Goal: Task Accomplishment & Management: Manage account settings

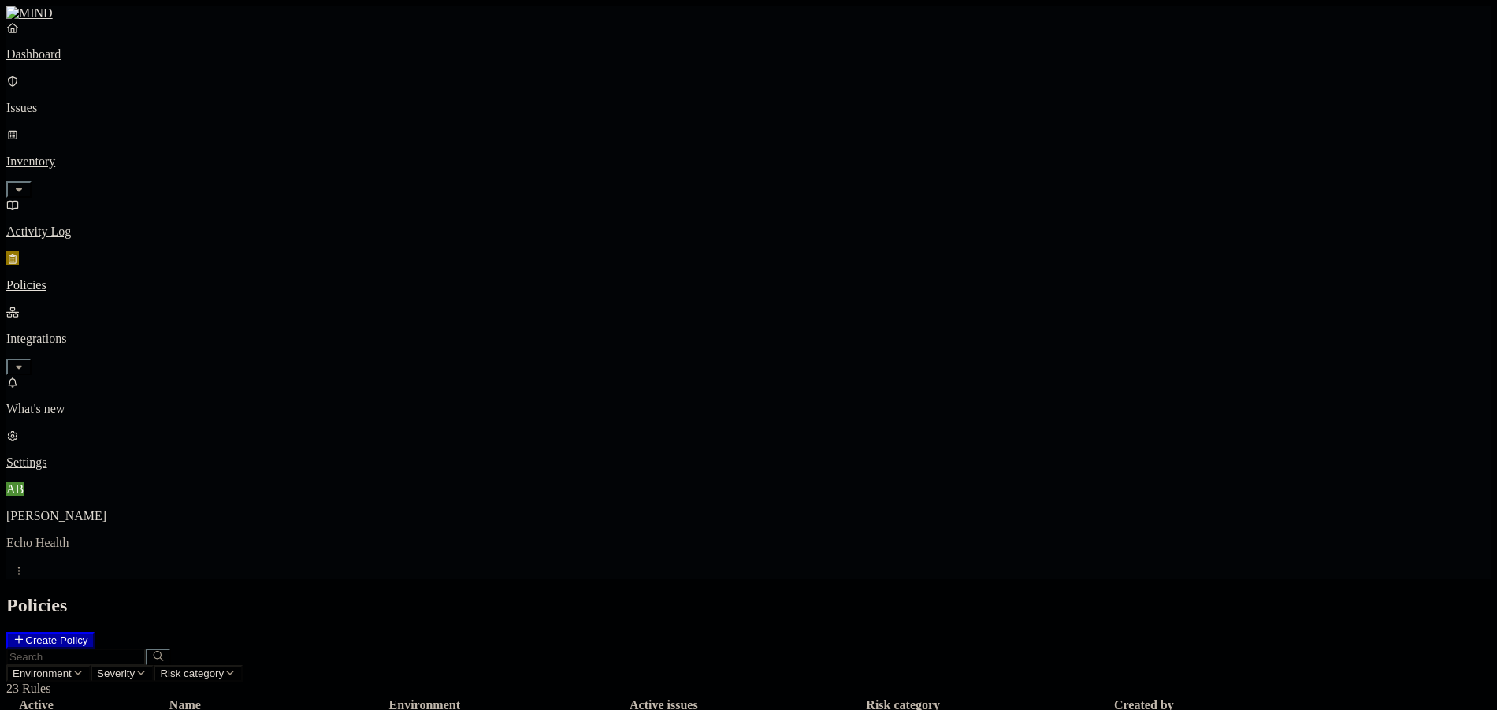
click at [25, 634] on icon at bounding box center [19, 639] width 13 height 10
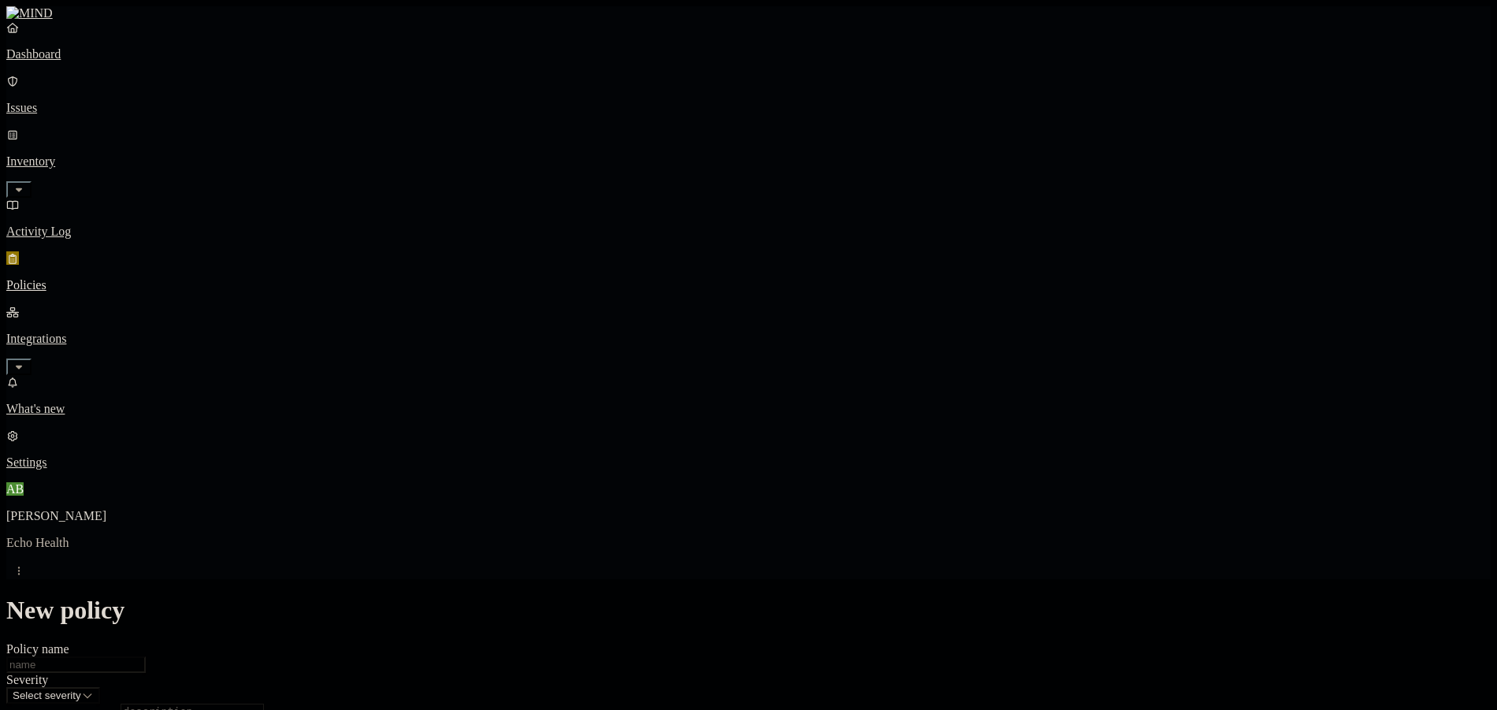
scroll to position [473, 0]
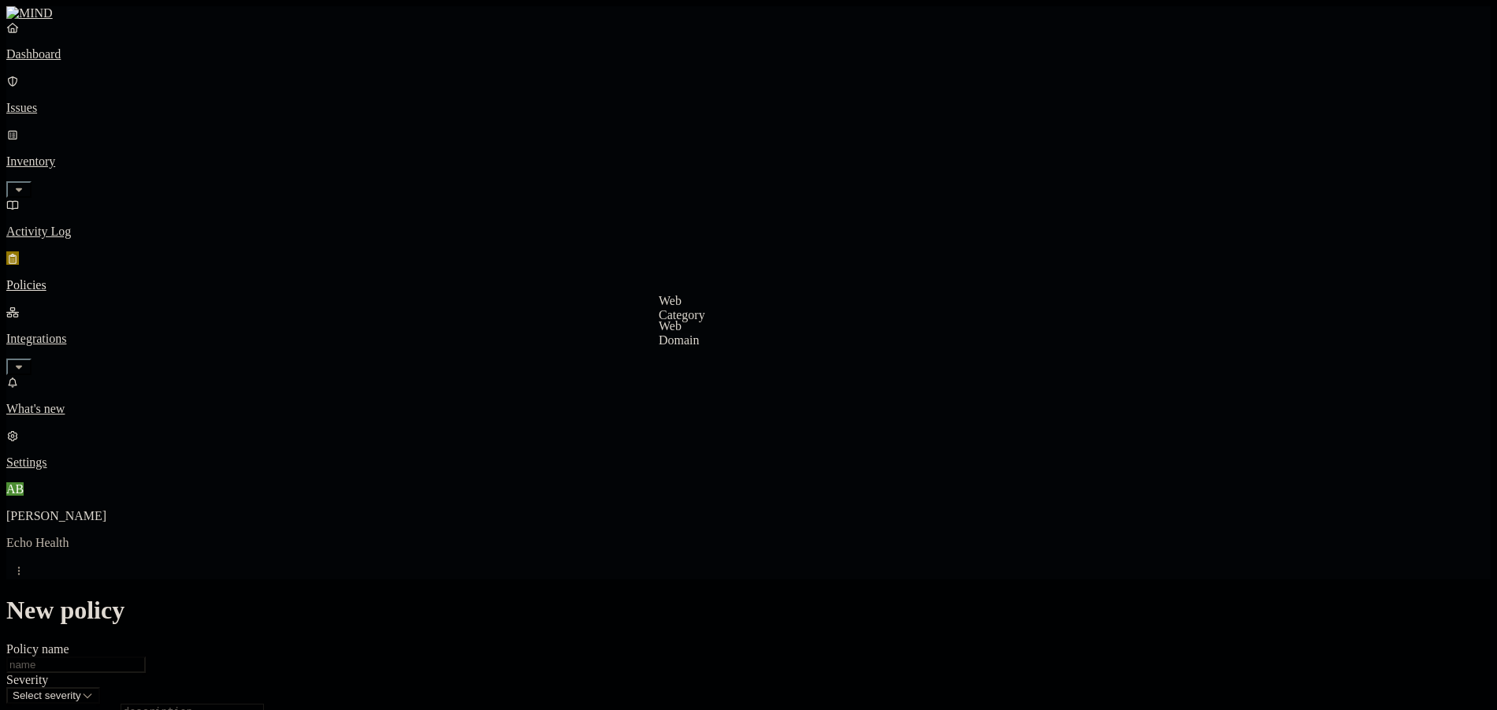
click at [700, 338] on label "Web Domain" at bounding box center [679, 333] width 41 height 28
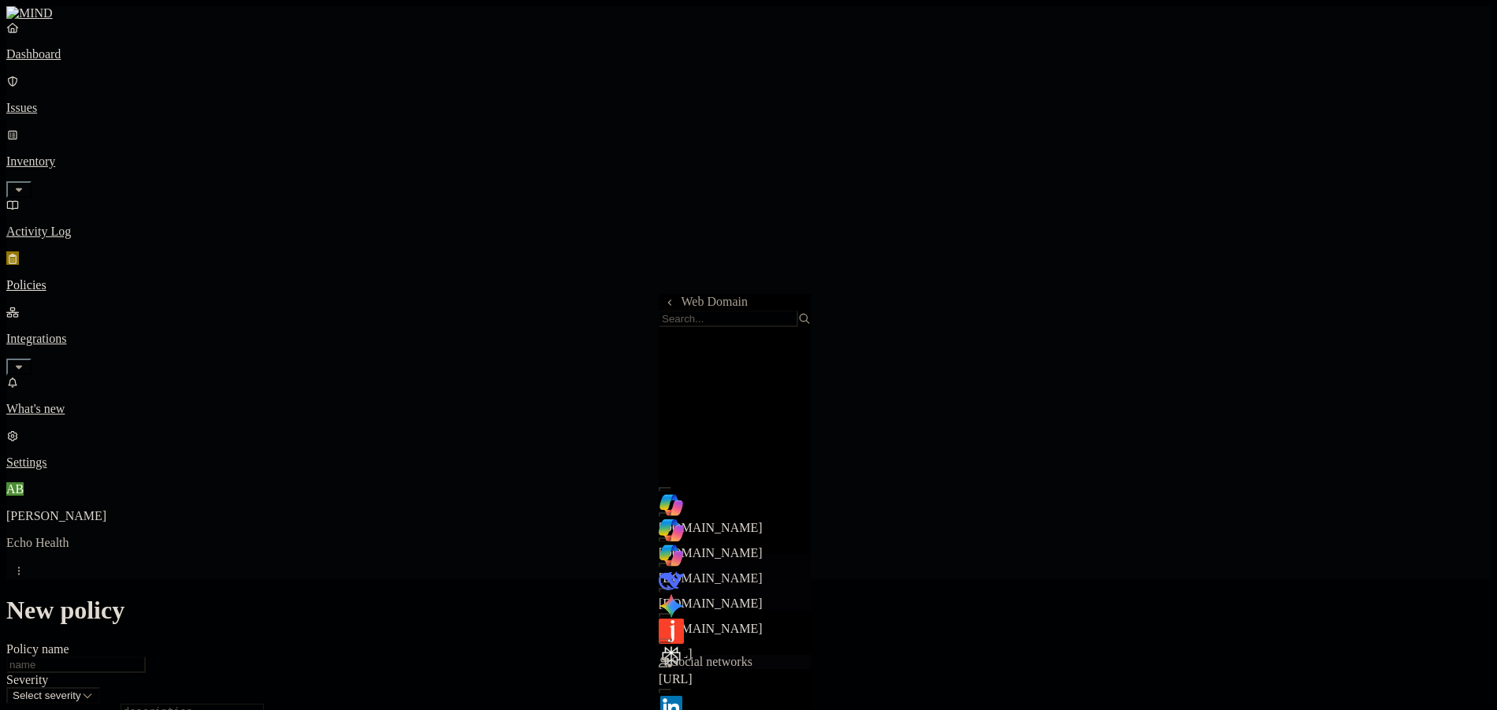
scroll to position [236, 0]
click at [702, 316] on div "Web Domain" at bounding box center [735, 310] width 152 height 33
click at [704, 305] on span "Web Domain" at bounding box center [715, 301] width 66 height 13
click at [674, 301] on button at bounding box center [670, 302] width 23 height 17
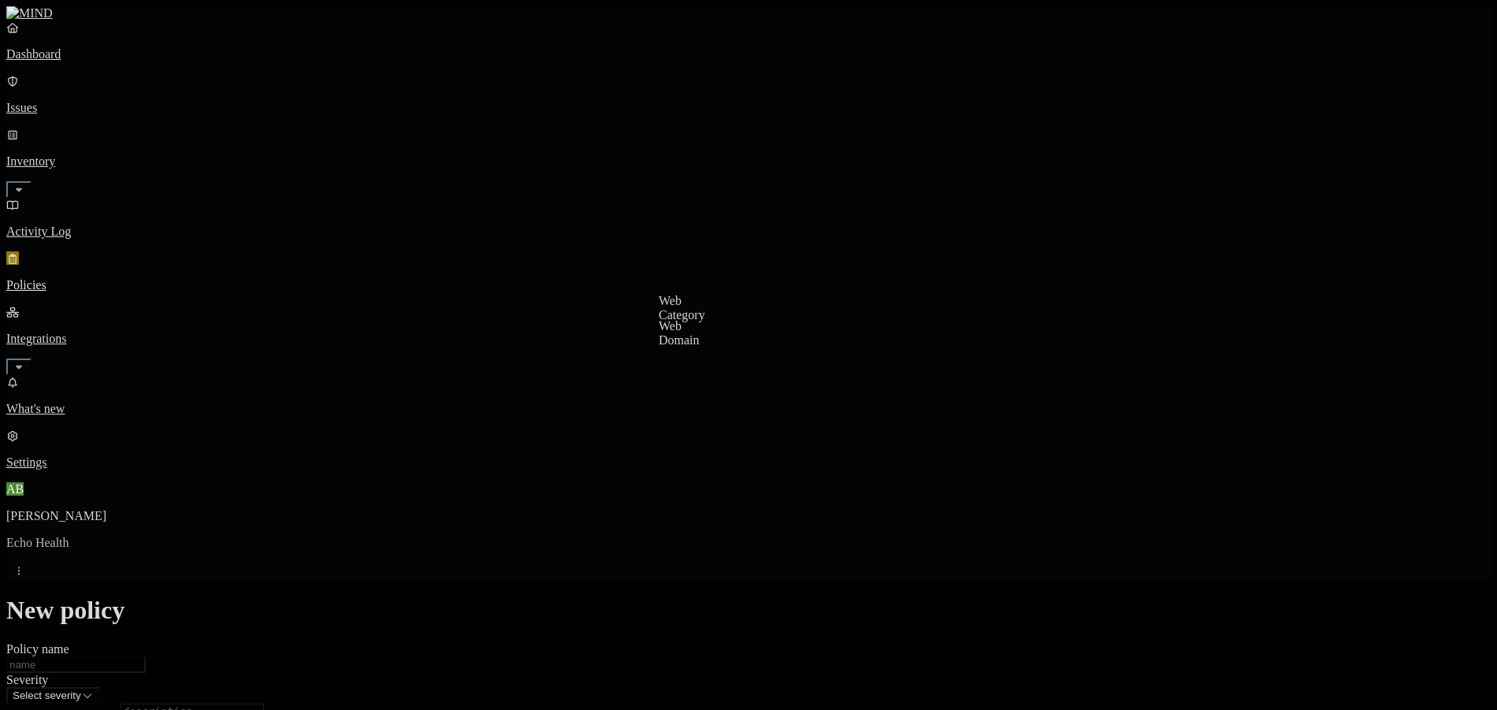
click at [705, 321] on label "Web Category" at bounding box center [682, 308] width 46 height 28
click at [670, 299] on button at bounding box center [670, 302] width 23 height 17
click at [700, 340] on label "Web Domain" at bounding box center [679, 333] width 41 height 28
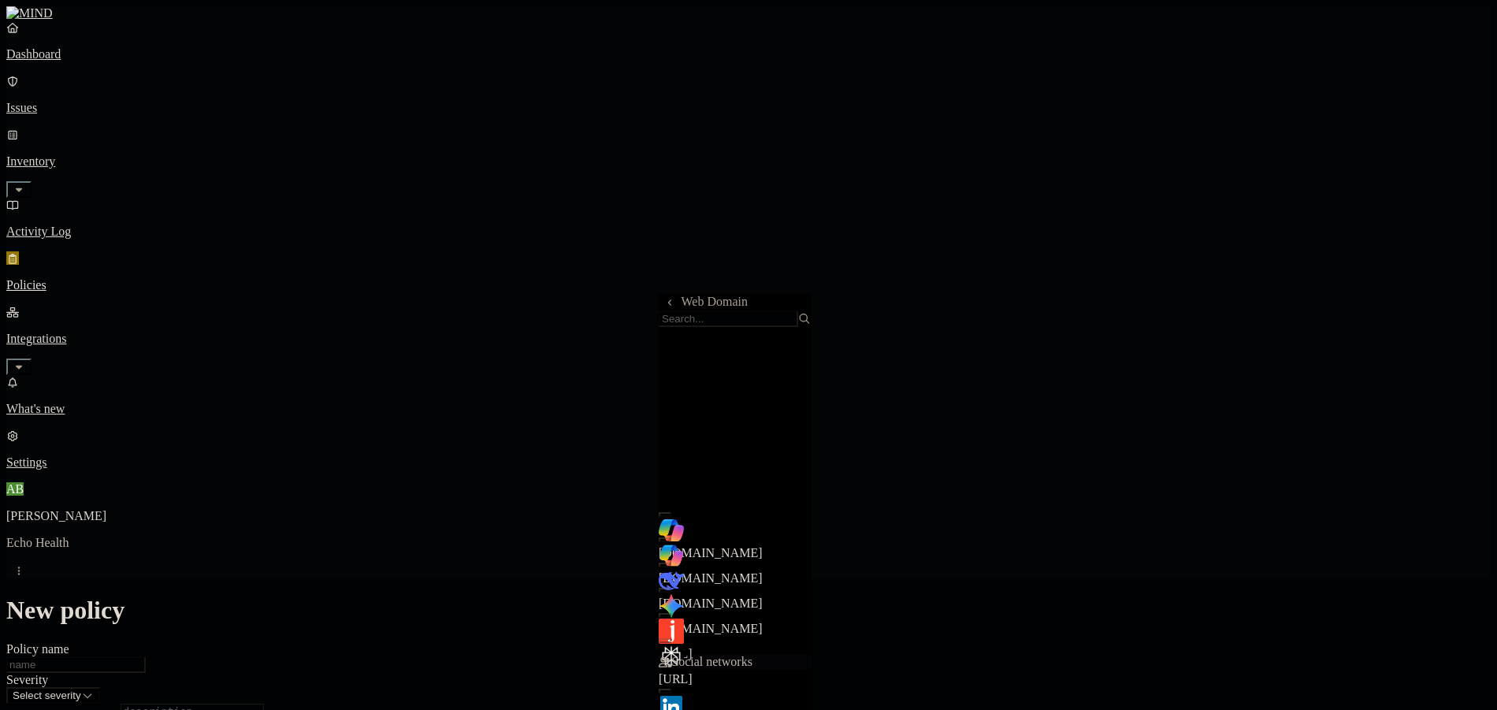
scroll to position [315, 0]
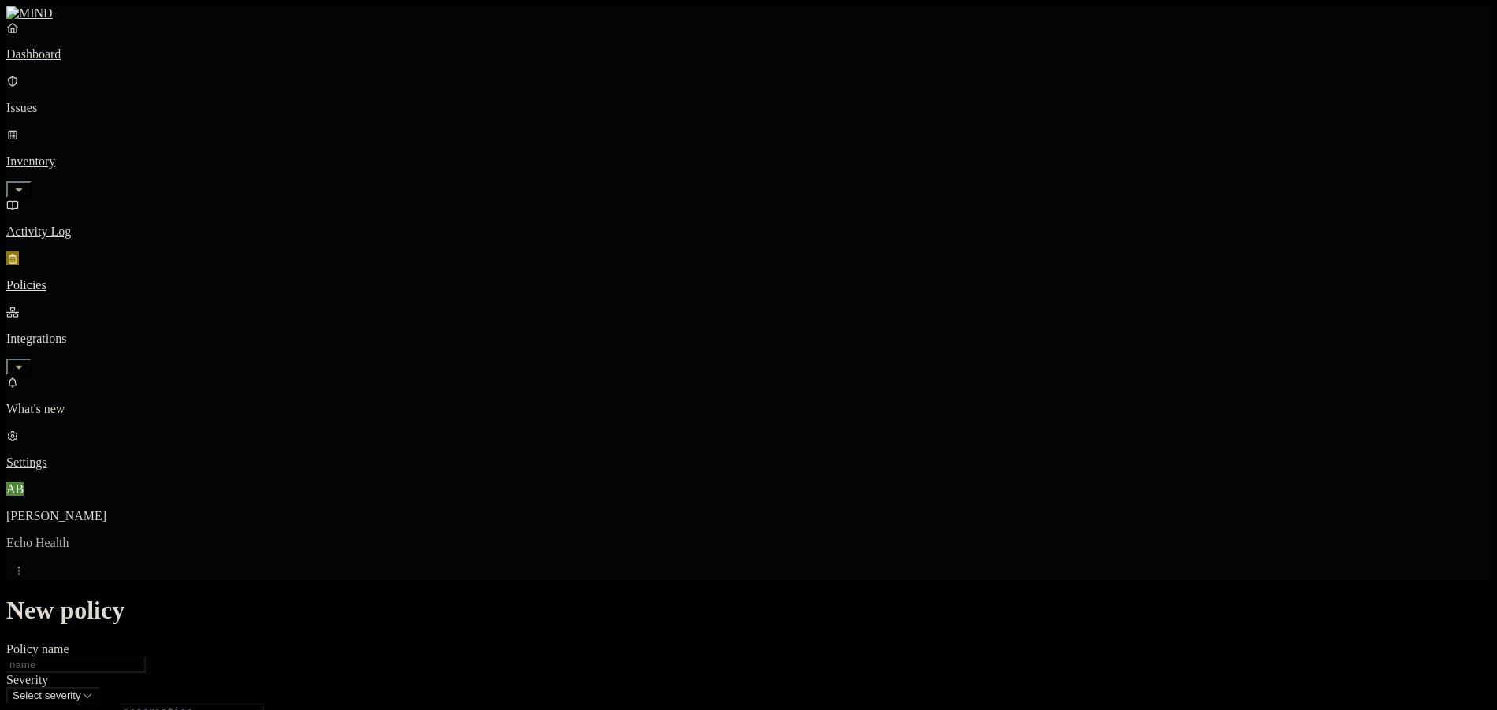
scroll to position [0, 0]
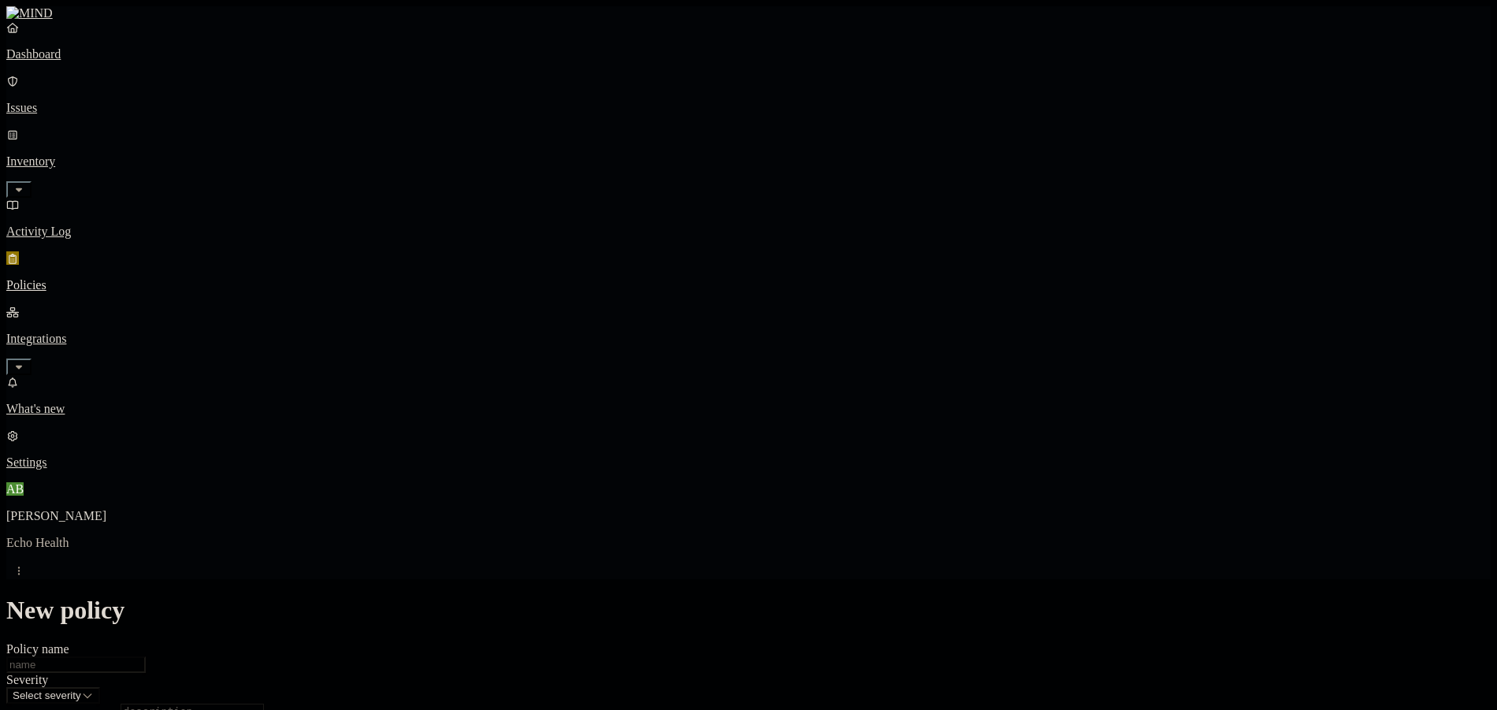
scroll to position [310, 0]
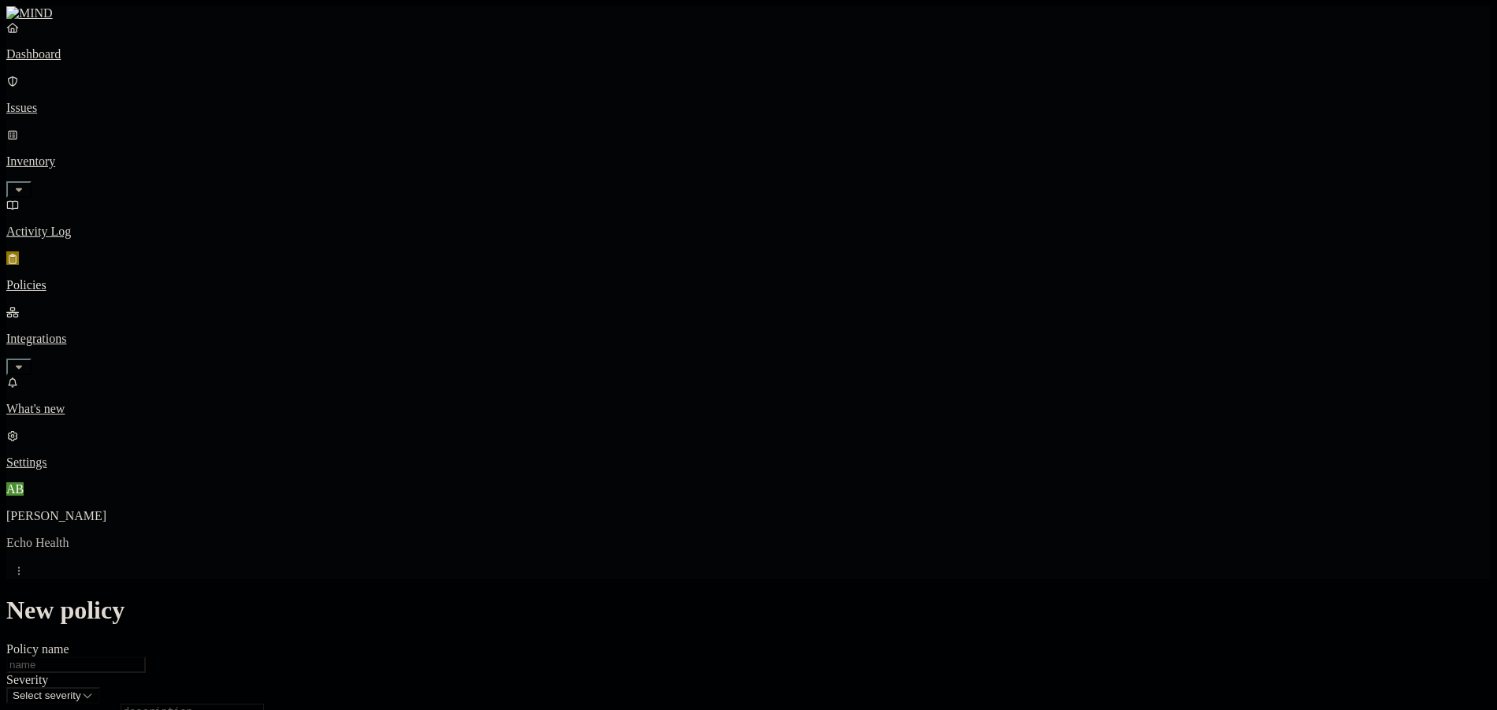
click at [705, 482] on label "Web Category" at bounding box center [682, 470] width 46 height 28
drag, startPoint x: 662, startPoint y: 442, endPoint x: 674, endPoint y: 447, distance: 13.5
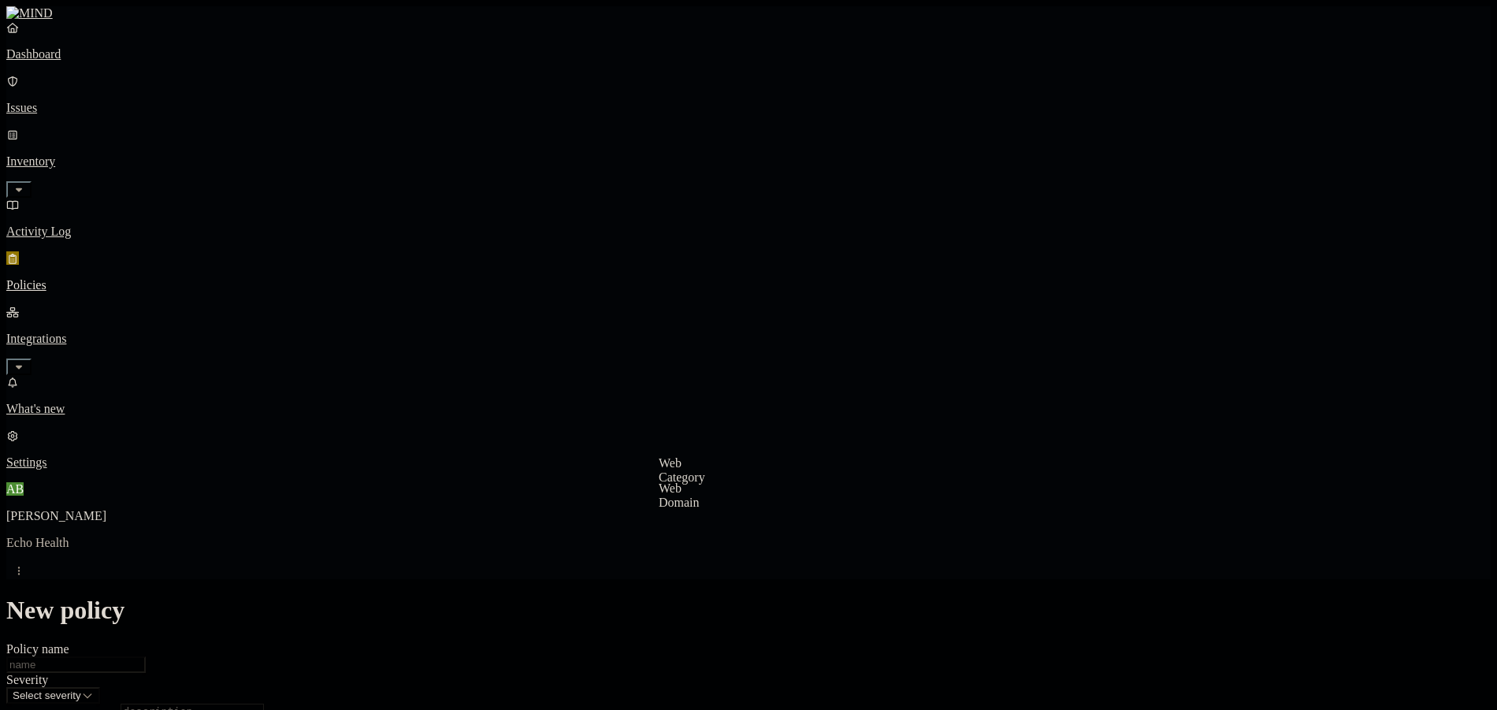
drag, startPoint x: 716, startPoint y: 503, endPoint x: 724, endPoint y: 492, distance: 12.9
click at [700, 503] on label "Web Domain" at bounding box center [679, 495] width 41 height 28
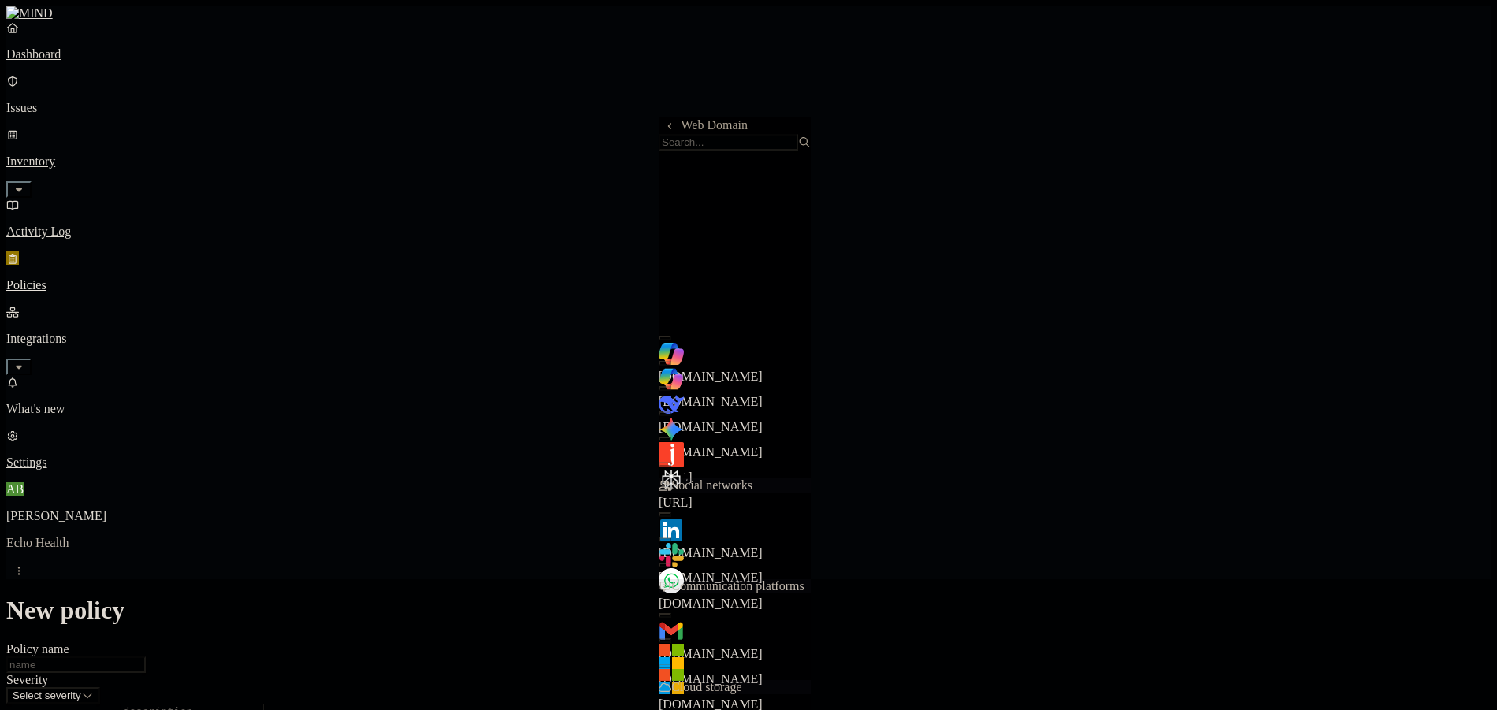
scroll to position [315, 0]
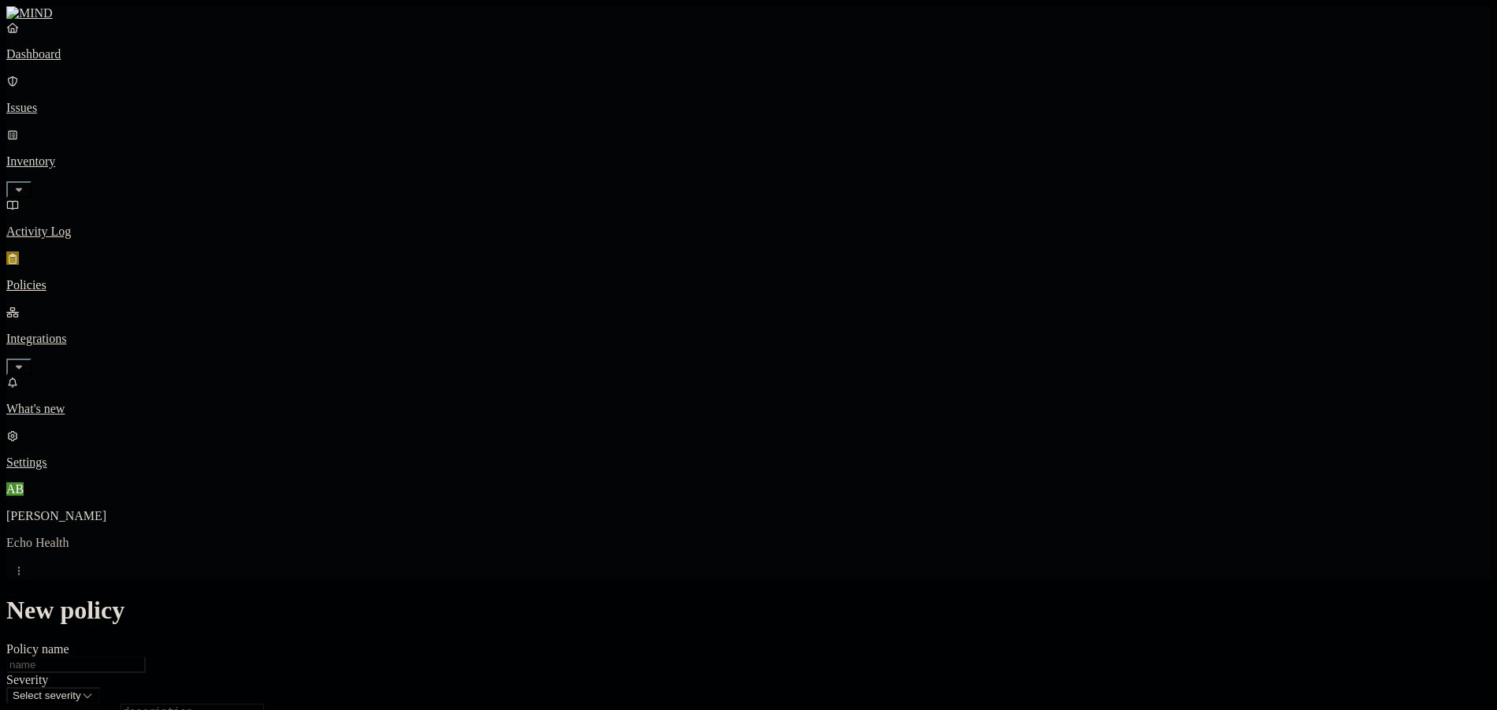
scroll to position [626, 0]
drag, startPoint x: 1198, startPoint y: 240, endPoint x: 1221, endPoint y: 244, distance: 24.0
click at [25, 362] on icon "button" at bounding box center [19, 367] width 13 height 10
click at [108, 455] on p "On-premise" at bounding box center [748, 462] width 1484 height 14
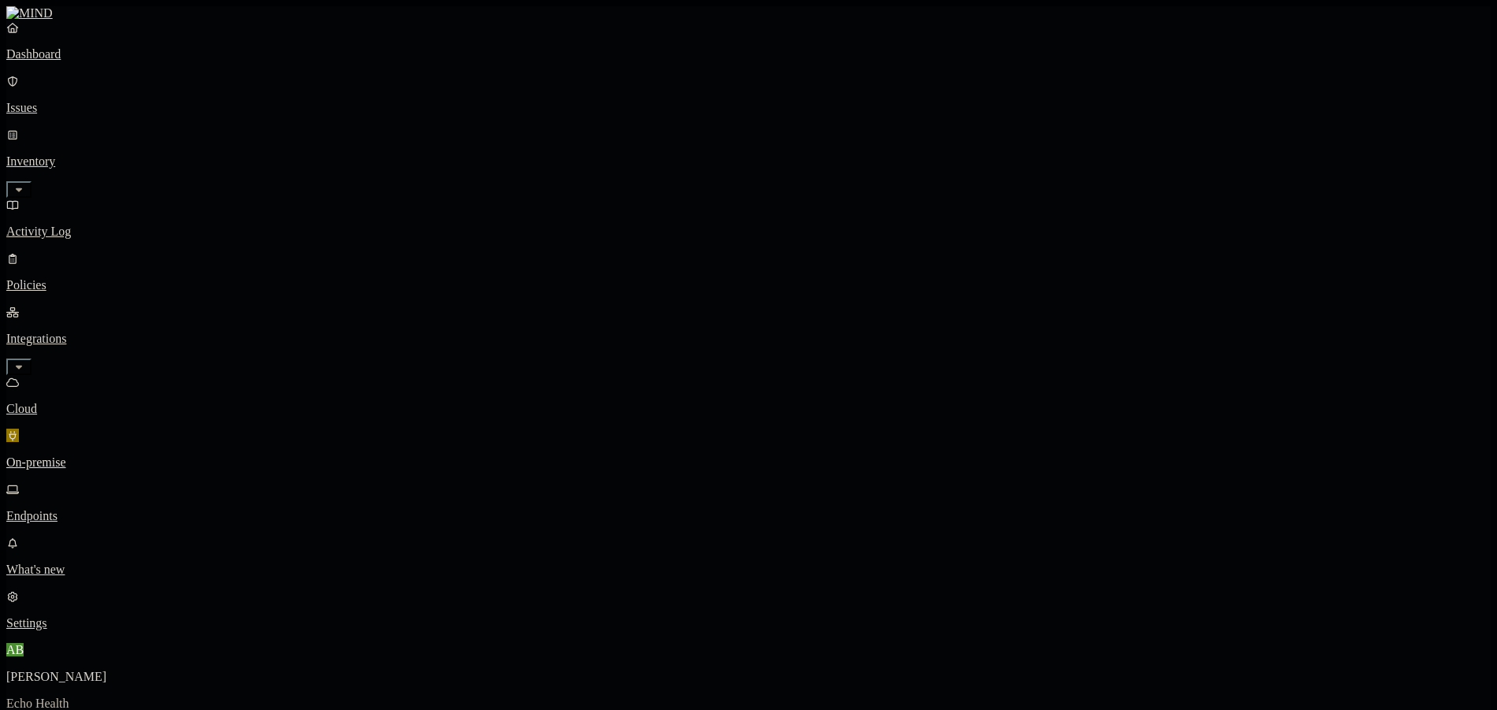
click at [103, 61] on link "Dashboard" at bounding box center [748, 40] width 1484 height 41
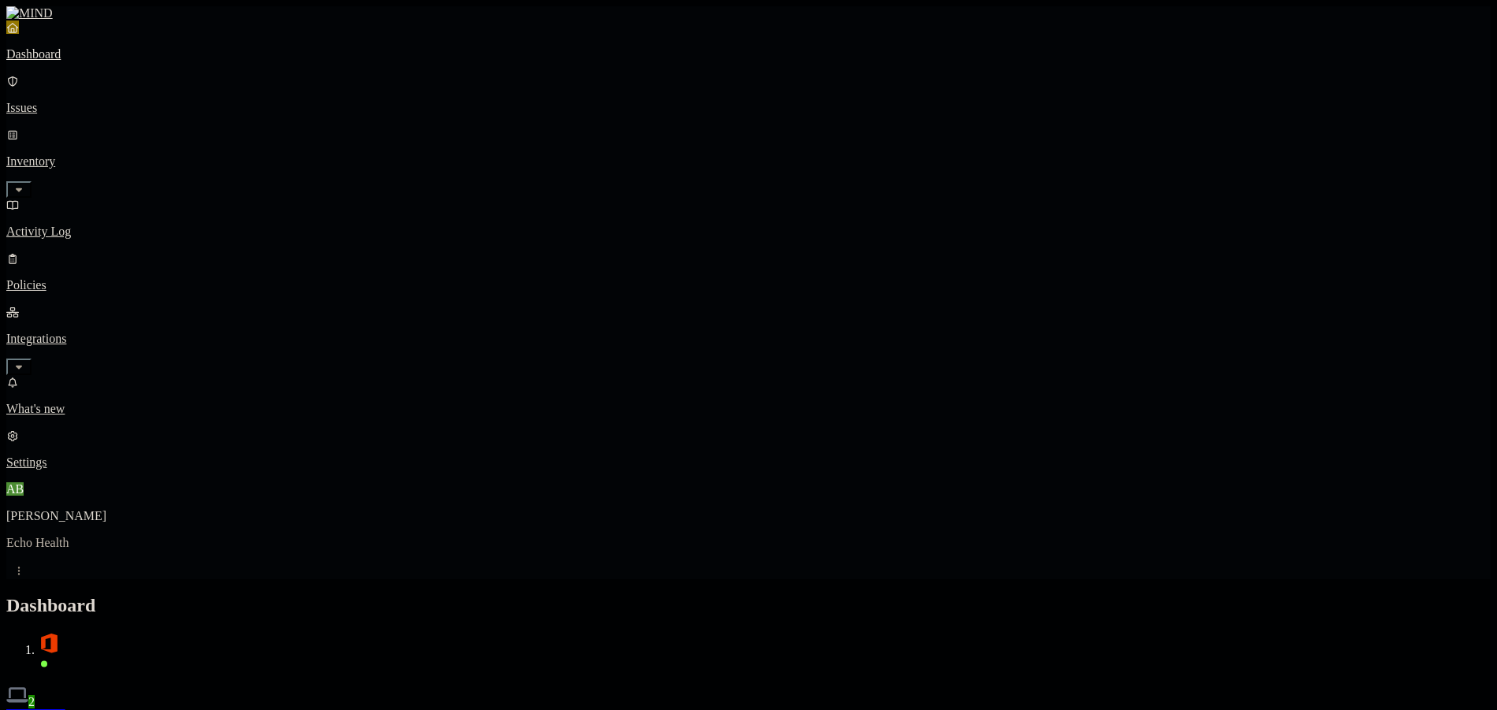
drag, startPoint x: 145, startPoint y: 211, endPoint x: 130, endPoint y: 230, distance: 24.1
click at [25, 362] on icon "button" at bounding box center [19, 367] width 13 height 10
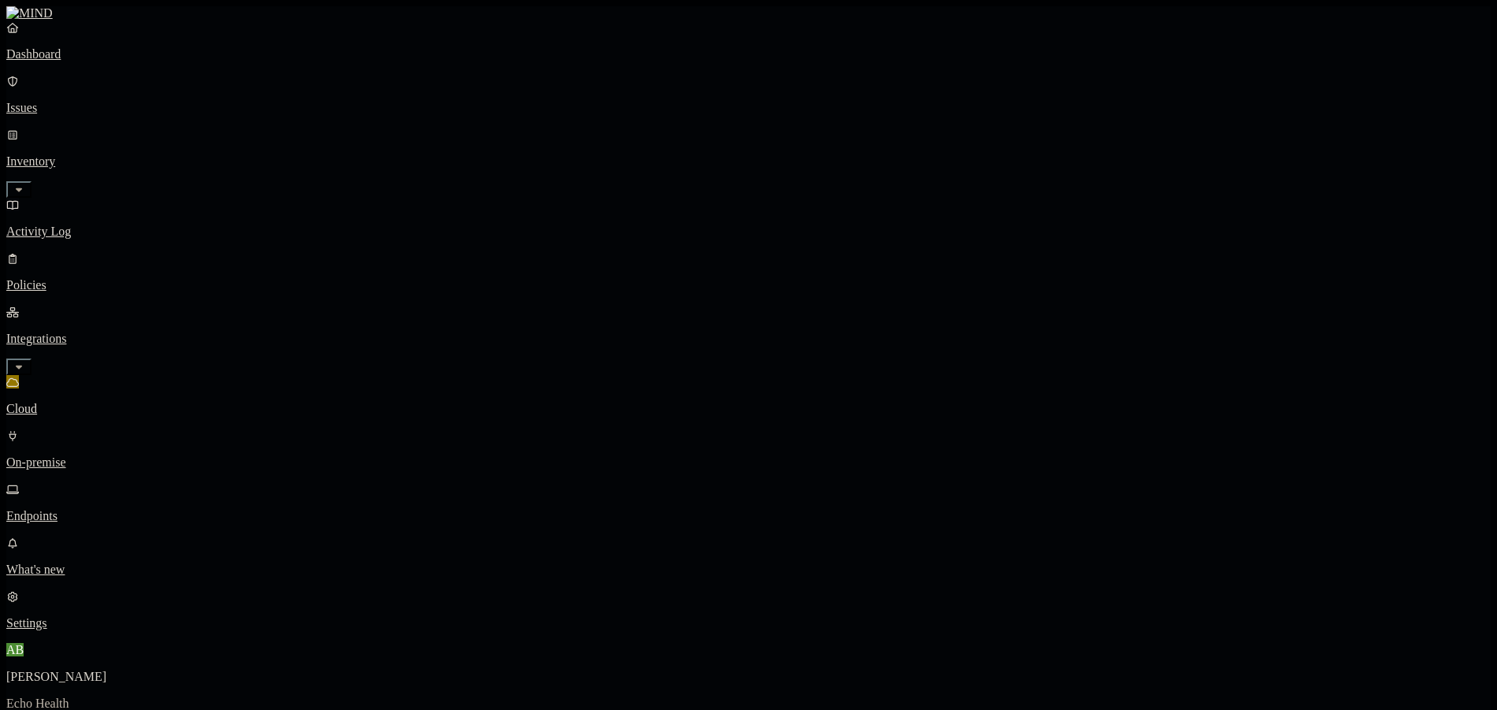
click at [89, 198] on link "Activity Log" at bounding box center [748, 218] width 1484 height 41
click at [110, 278] on p "Policies" at bounding box center [748, 285] width 1484 height 14
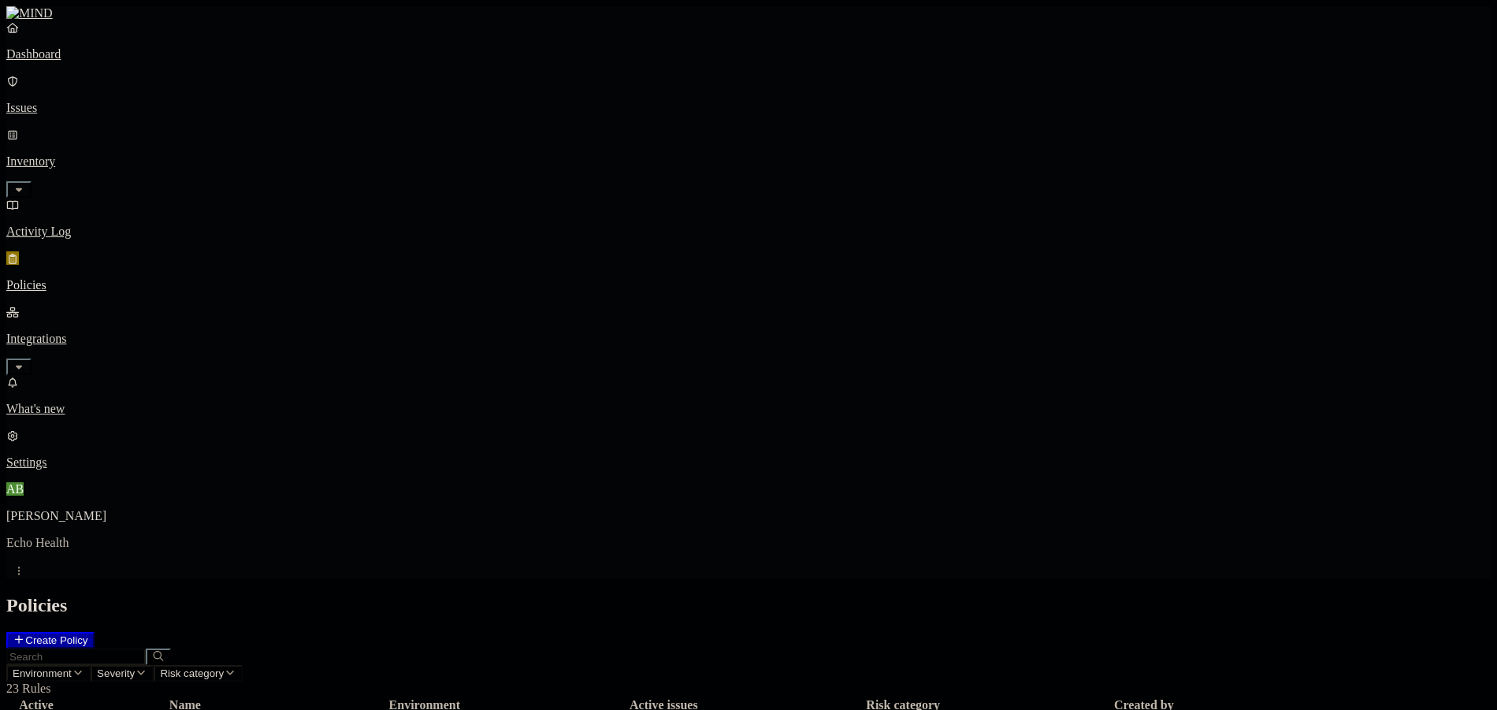
drag, startPoint x: 69, startPoint y: 75, endPoint x: 150, endPoint y: 72, distance: 80.4
click at [70, 61] on p "Dashboard" at bounding box center [748, 54] width 1484 height 14
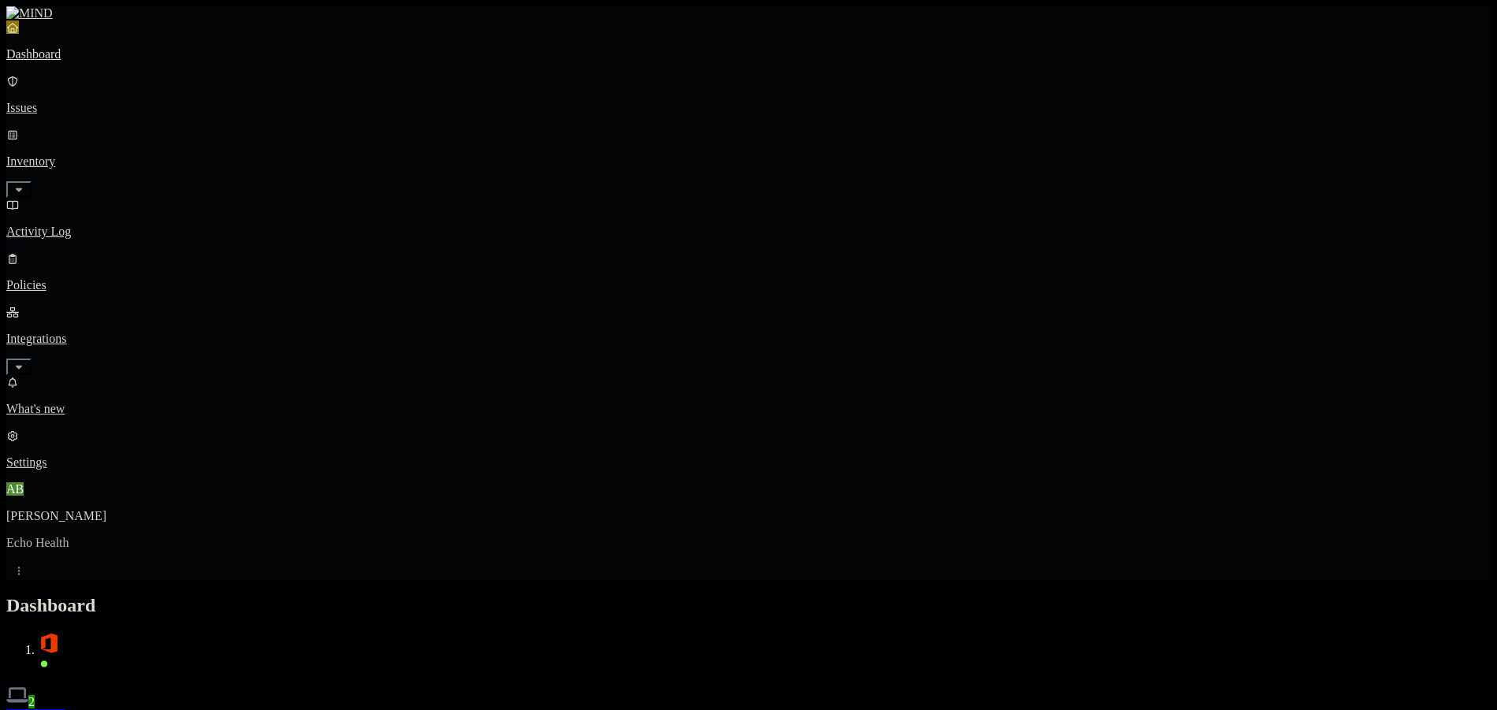
click at [46, 278] on p "Policies" at bounding box center [748, 285] width 1484 height 14
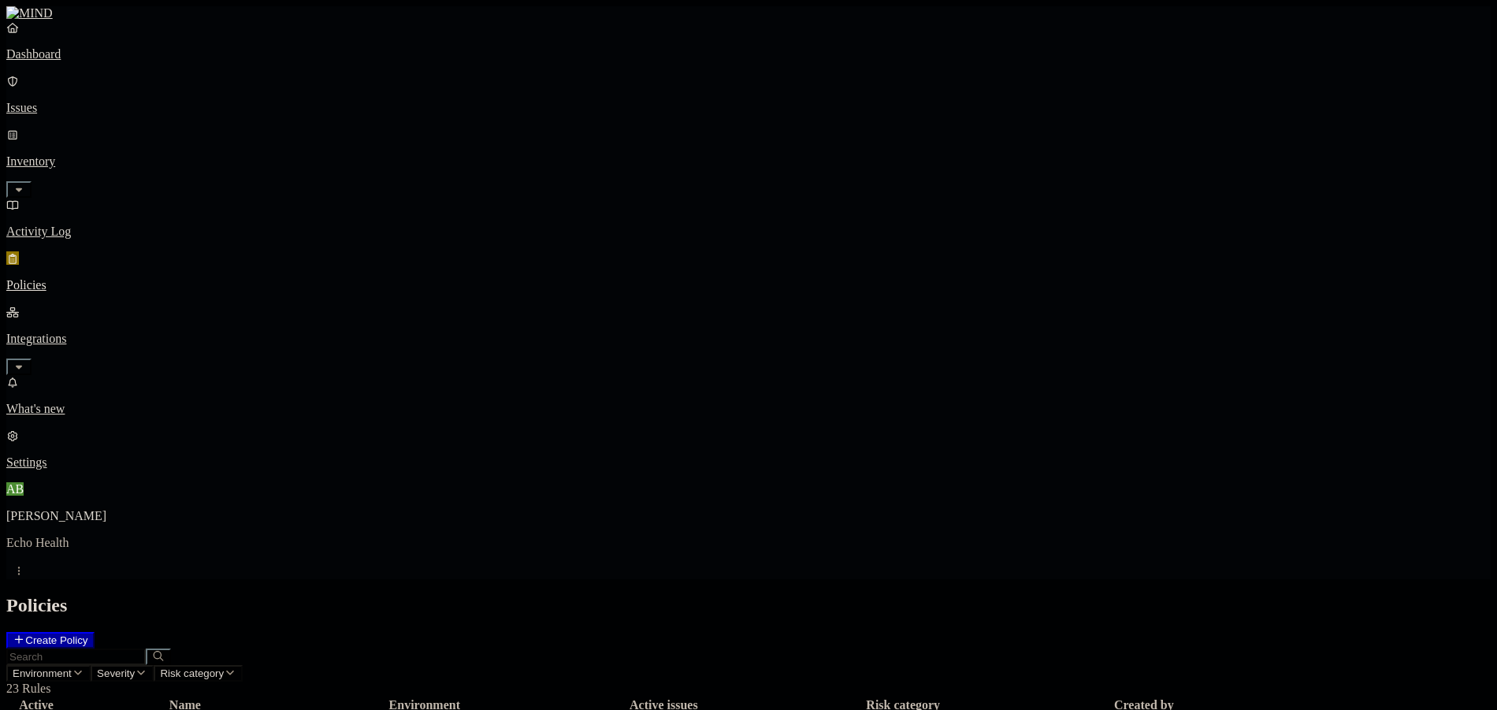
scroll to position [139, 0]
